Goal: Information Seeking & Learning: Learn about a topic

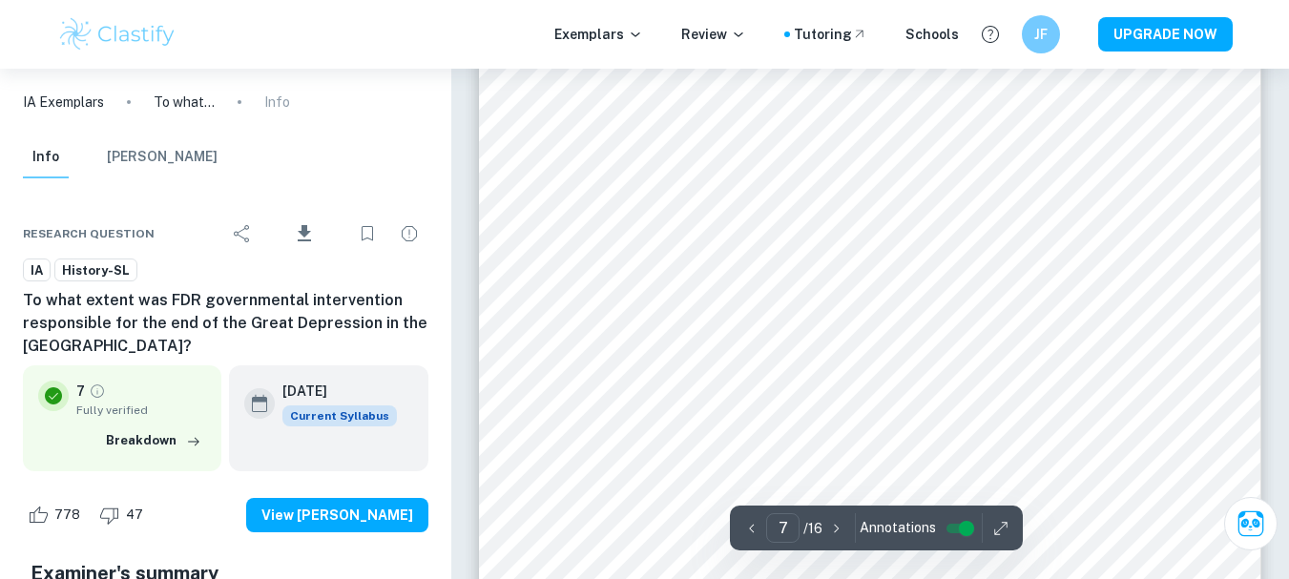
scroll to position [6735, 0]
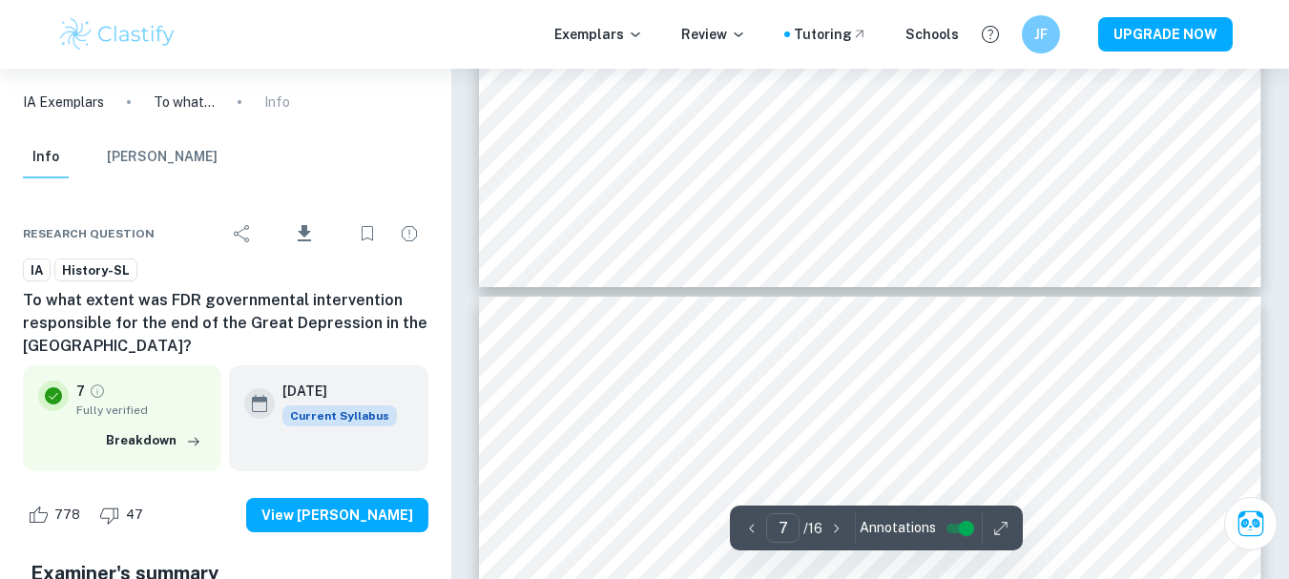
type input "8"
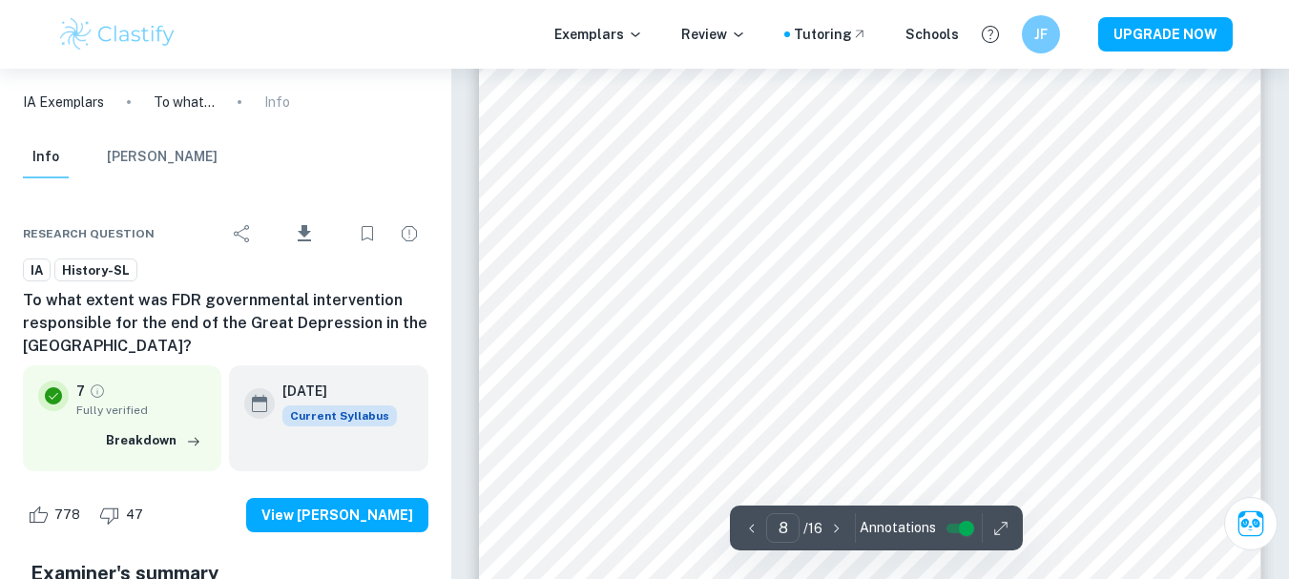
scroll to position [7690, 0]
